Goal: Transaction & Acquisition: Purchase product/service

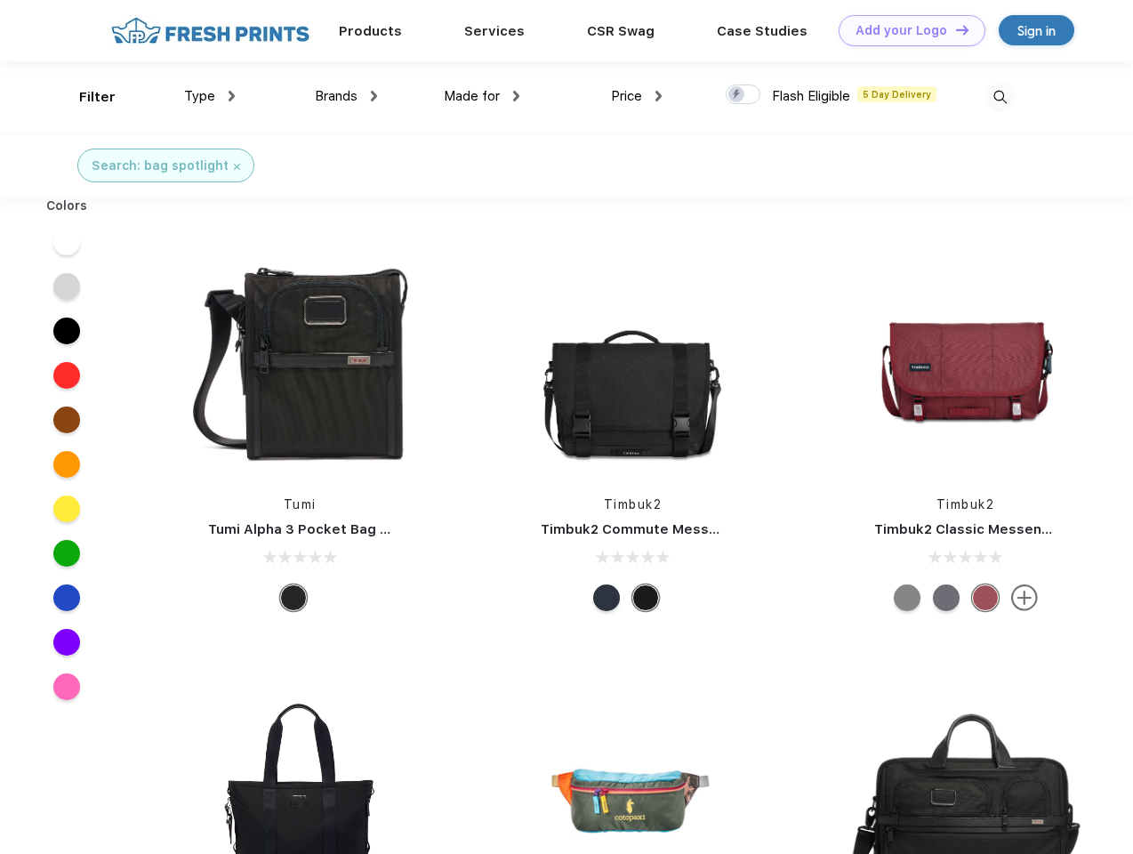
click at [906, 30] on link "Add your Logo Design Tool" at bounding box center [912, 30] width 147 height 31
click at [0, 0] on div "Design Tool" at bounding box center [0, 0] width 0 height 0
click at [955, 29] on link "Add your Logo Design Tool" at bounding box center [912, 30] width 147 height 31
click at [85, 97] on div "Filter" at bounding box center [97, 97] width 36 height 20
click at [210, 96] on span "Type" at bounding box center [199, 96] width 31 height 16
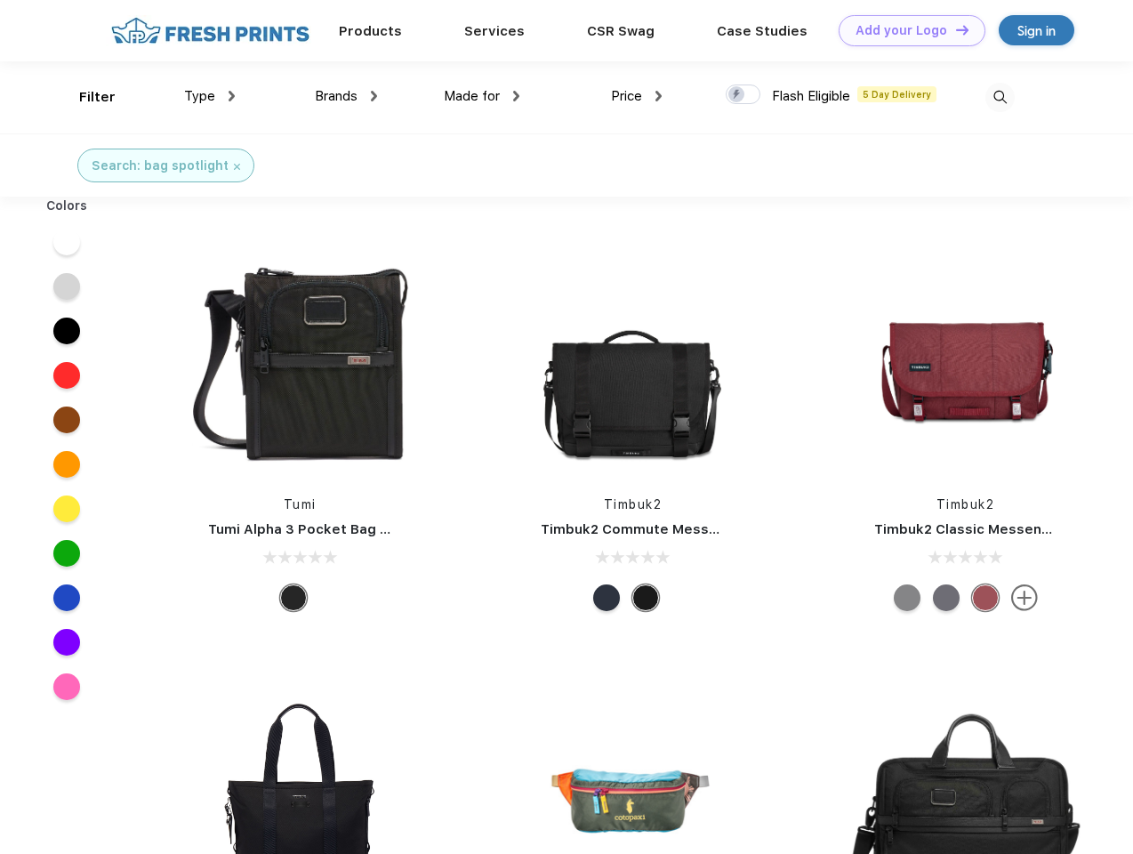
click at [346, 96] on span "Brands" at bounding box center [336, 96] width 43 height 16
click at [482, 96] on span "Made for" at bounding box center [472, 96] width 56 height 16
click at [637, 96] on span "Price" at bounding box center [626, 96] width 31 height 16
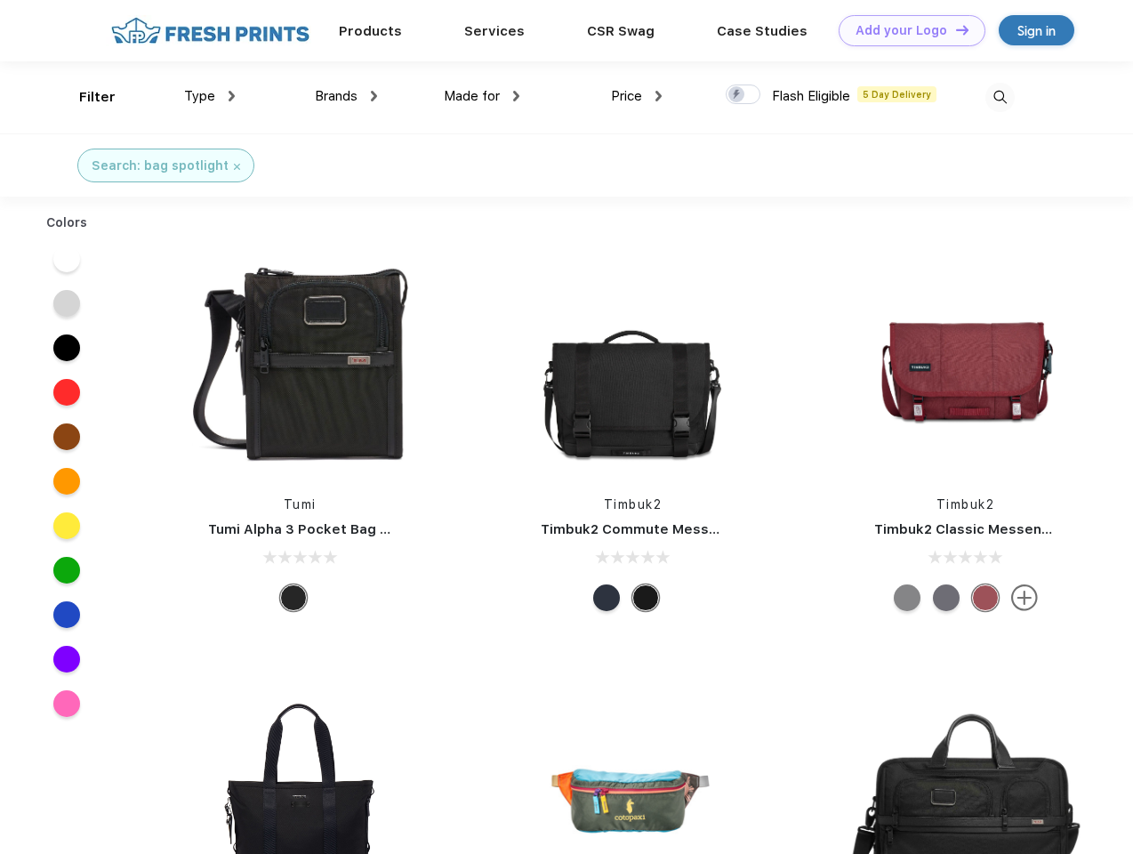
click at [744, 95] on div at bounding box center [743, 95] width 35 height 20
click at [737, 95] on input "checkbox" at bounding box center [732, 90] width 12 height 12
click at [1000, 97] on img at bounding box center [1000, 97] width 29 height 29
